Goal: Information Seeking & Learning: Learn about a topic

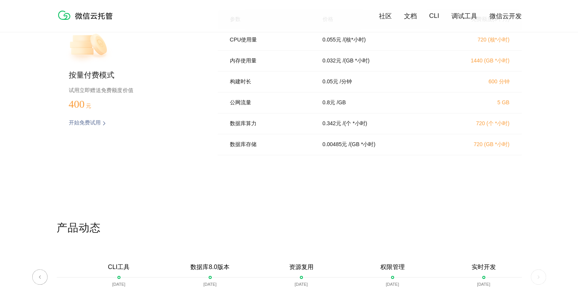
scroll to position [1521, 0]
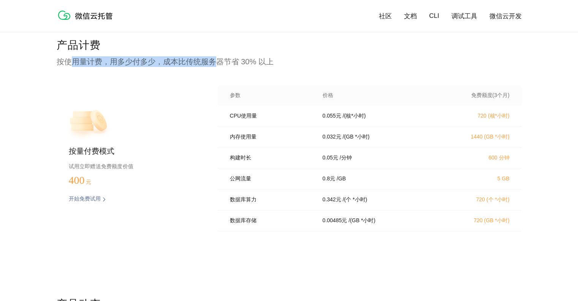
drag, startPoint x: 73, startPoint y: 62, endPoint x: 214, endPoint y: 60, distance: 141.9
click at [214, 60] on p "按使用量计费，用多少付多少，成本比传统服务器节省 30% 以上" at bounding box center [289, 61] width 465 height 11
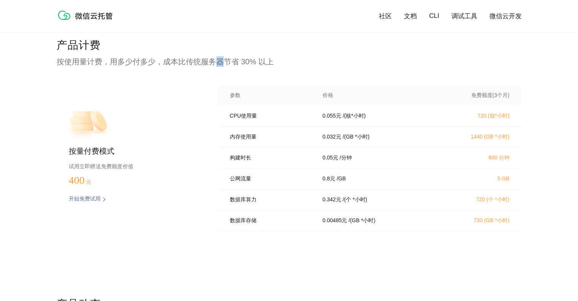
click at [214, 60] on p "按使用量计费，用多少付多少，成本比传统服务器节省 30% 以上" at bounding box center [289, 61] width 465 height 11
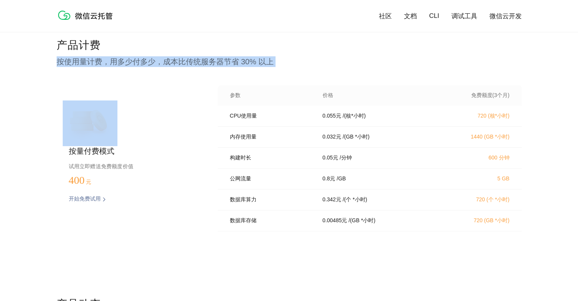
click at [214, 60] on p "按使用量计费，用多少付多少，成本比传统服务器节省 30% 以上" at bounding box center [289, 61] width 465 height 11
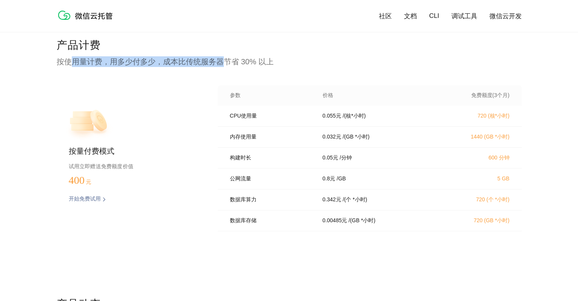
drag, startPoint x: 221, startPoint y: 60, endPoint x: 73, endPoint y: 64, distance: 148.4
click at [73, 64] on p "按使用量计费，用多少付多少，成本比传统服务器节省 30% 以上" at bounding box center [289, 61] width 465 height 11
drag, startPoint x: 82, startPoint y: 64, endPoint x: 236, endPoint y: 63, distance: 153.6
click at [236, 63] on p "按使用量计费，用多少付多少，成本比传统服务器节省 30% 以上" at bounding box center [289, 61] width 465 height 11
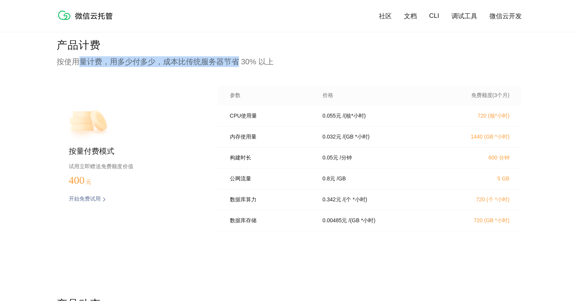
click at [236, 63] on p "按使用量计费，用多少付多少，成本比传统服务器节省 30% 以上" at bounding box center [289, 61] width 465 height 11
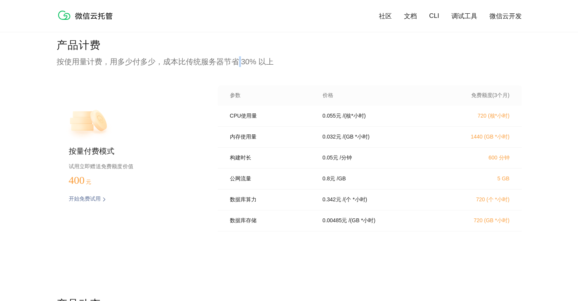
click at [236, 63] on p "按使用量计费，用多少付多少，成本比传统服务器节省 30% 以上" at bounding box center [289, 61] width 465 height 11
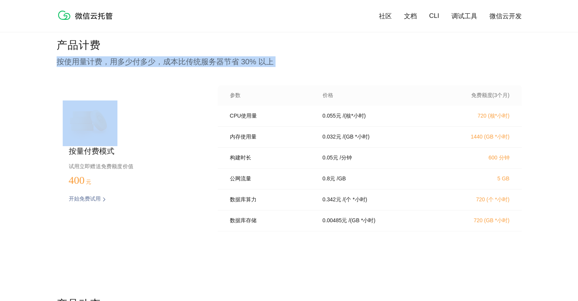
click at [236, 63] on p "按使用量计费，用多少付多少，成本比传统服务器节省 30% 以上" at bounding box center [289, 61] width 465 height 11
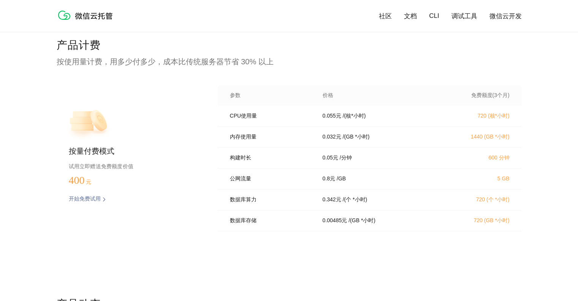
click at [95, 165] on p "试用立即赠送免费额度价值" at bounding box center [131, 166] width 125 height 10
